Goal: Task Accomplishment & Management: Manage account settings

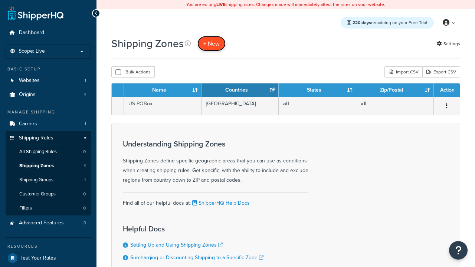
click at [212, 43] on span "+ New" at bounding box center [211, 43] width 16 height 9
click at [163, 91] on th "Name" at bounding box center [163, 90] width 78 height 13
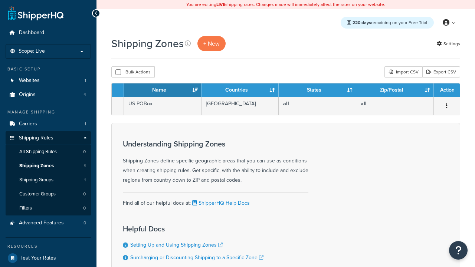
click at [163, 91] on th "Name" at bounding box center [163, 90] width 78 height 13
click at [240, 91] on th "Countries" at bounding box center [241, 90] width 78 height 13
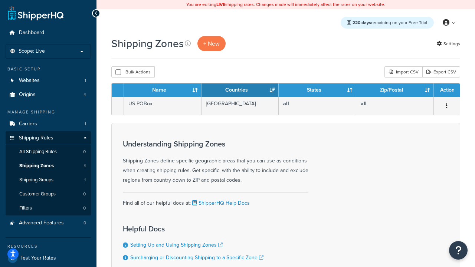
click at [240, 91] on th "Countries" at bounding box center [241, 90] width 78 height 13
click at [317, 91] on th "States" at bounding box center [318, 90] width 78 height 13
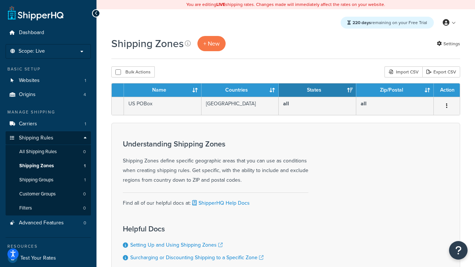
click at [395, 91] on th "Zip/Postal" at bounding box center [395, 90] width 78 height 13
click at [447, 91] on th "Action" at bounding box center [447, 90] width 26 height 13
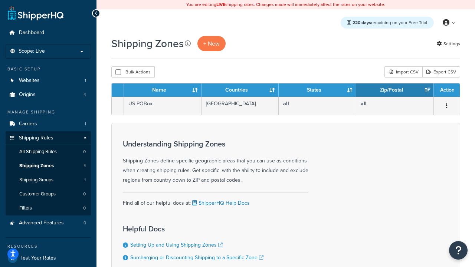
click at [447, 91] on th "Action" at bounding box center [447, 90] width 26 height 13
click at [188, 43] on icon at bounding box center [188, 43] width 6 height 6
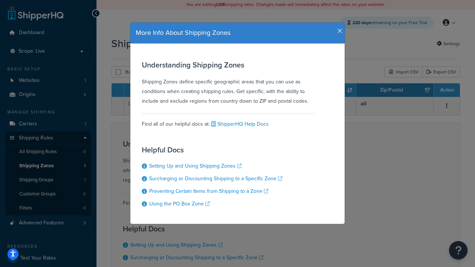
click at [338, 28] on icon "button" at bounding box center [340, 31] width 5 height 7
